Goal: Connect with others: Connect with others

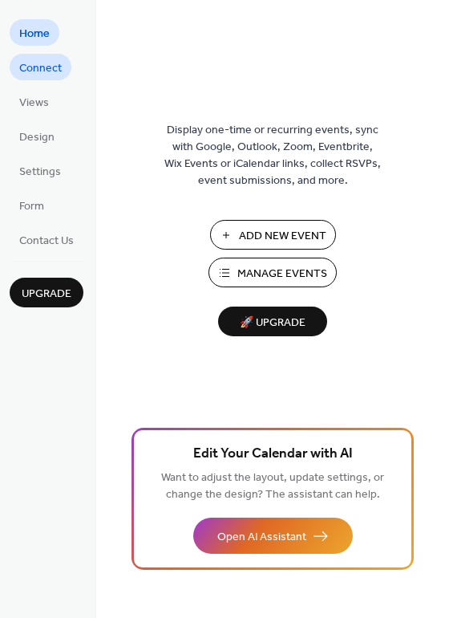
click at [48, 69] on span "Connect" at bounding box center [40, 68] width 43 height 17
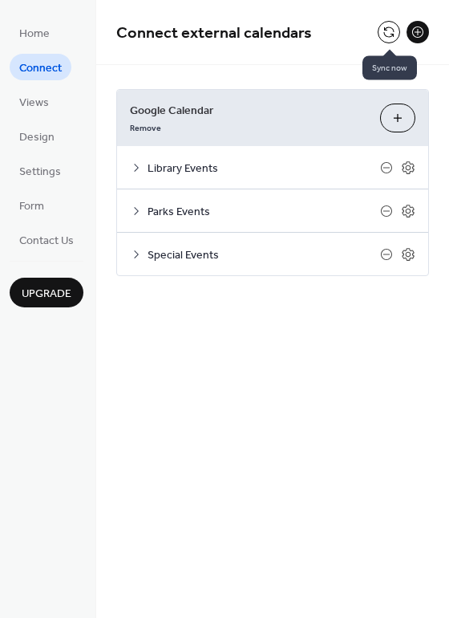
click at [389, 37] on button at bounding box center [389, 32] width 22 height 22
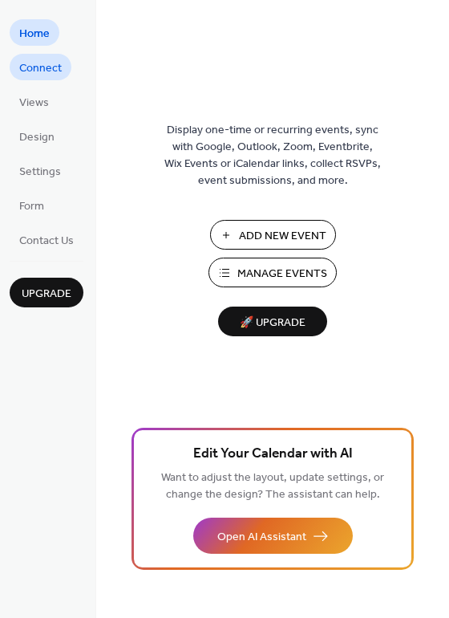
click at [55, 65] on span "Connect" at bounding box center [40, 68] width 43 height 17
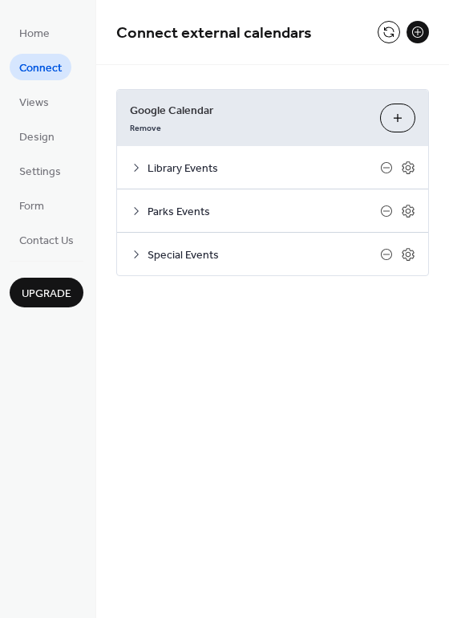
click at [377, 34] on span "Connect external calendars" at bounding box center [247, 34] width 262 height 32
click at [383, 30] on button at bounding box center [389, 32] width 22 height 22
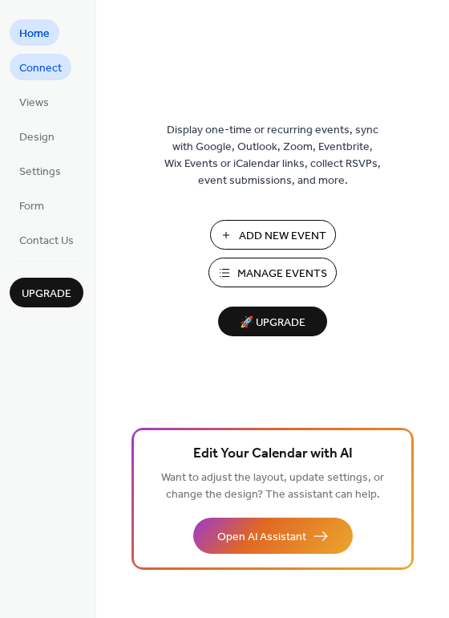
click at [51, 68] on span "Connect" at bounding box center [40, 68] width 43 height 17
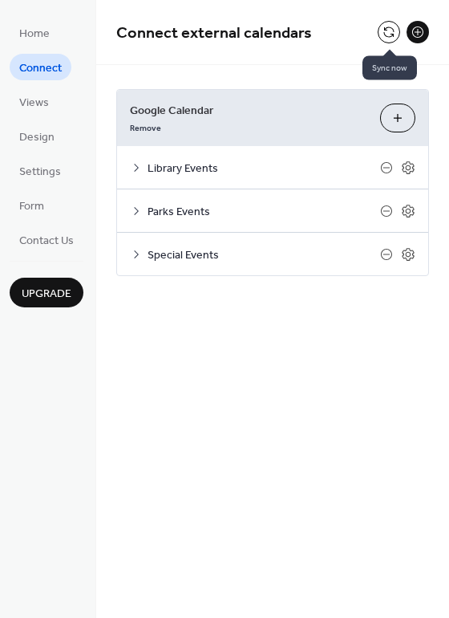
click at [391, 30] on button at bounding box center [389, 32] width 22 height 22
